Goal: Browse casually

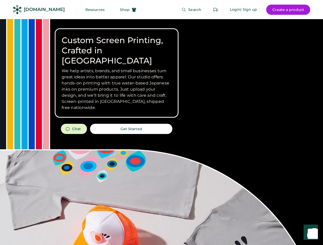
click at [161, 123] on div "Custom Screen Printing, Crafted in [GEOGRAPHIC_DATA] We help artists, brands, a…" at bounding box center [161, 181] width 323 height 325
click at [161, 132] on div "Custom Screen Printing, Crafted in [GEOGRAPHIC_DATA] We help artists, brands, a…" at bounding box center [161, 181] width 323 height 325
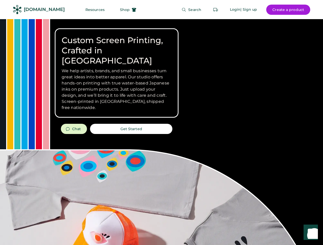
click at [161, 132] on div "Custom Screen Printing, Crafted in [GEOGRAPHIC_DATA] We help artists, brands, a…" at bounding box center [161, 181] width 323 height 325
click at [117, 73] on h3 "We help artists, brands, and small businesses turn great ideas into better appa…" at bounding box center [117, 89] width 110 height 43
click at [117, 68] on h3 "We help artists, brands, and small businesses turn great ideas into better appa…" at bounding box center [117, 89] width 110 height 43
click at [117, 46] on h1 "Custom Screen Printing, Crafted in [GEOGRAPHIC_DATA]" at bounding box center [117, 50] width 110 height 31
